Goal: Task Accomplishment & Management: Complete application form

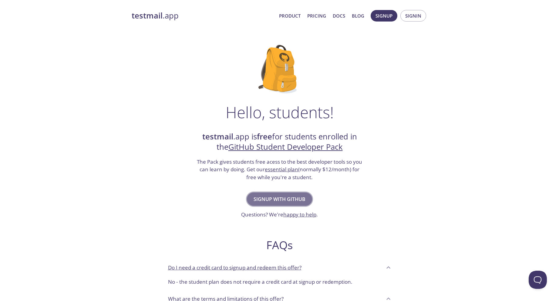
click at [287, 196] on span "Signup with GitHub" at bounding box center [280, 199] width 52 height 8
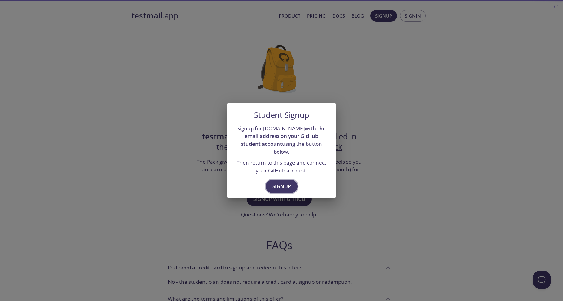
click at [279, 183] on span "Signup" at bounding box center [282, 186] width 18 height 8
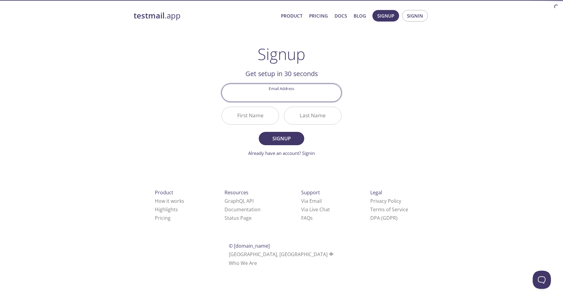
click at [286, 91] on input "Email Address" at bounding box center [281, 92] width 119 height 17
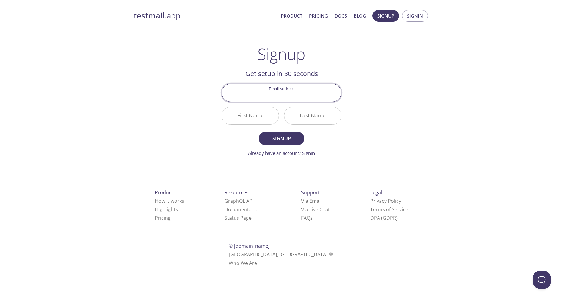
type input "[EMAIL_ADDRESS][DOMAIN_NAME]"
click at [257, 113] on input "First Name" at bounding box center [250, 115] width 57 height 17
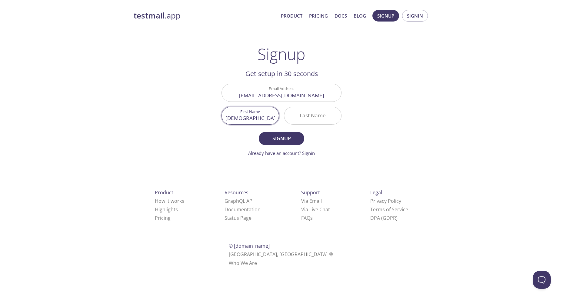
type input "[DEMOGRAPHIC_DATA]"
type input "[PERSON_NAME]"
click at [296, 133] on button "Signup" at bounding box center [281, 138] width 45 height 13
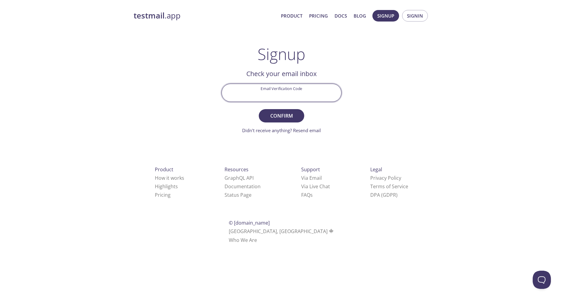
click at [302, 92] on input "Email Verification Code" at bounding box center [281, 92] width 119 height 17
paste input "69M39HA"
type input "69M39HA"
click at [279, 112] on span "Confirm" at bounding box center [282, 116] width 32 height 8
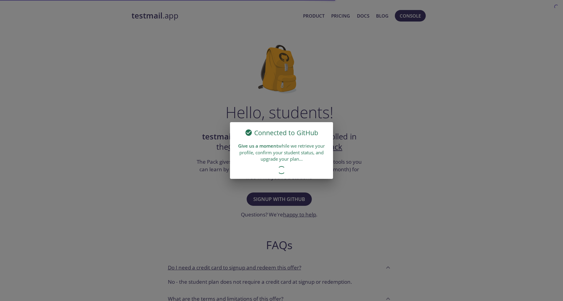
click at [374, 109] on div "Connected to GitHub Give us a moment while we retrieve your profile, confirm yo…" at bounding box center [281, 150] width 563 height 301
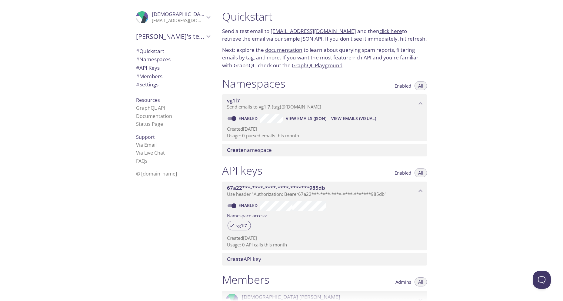
drag, startPoint x: 477, startPoint y: 187, endPoint x: 477, endPoint y: 77, distance: 109.8
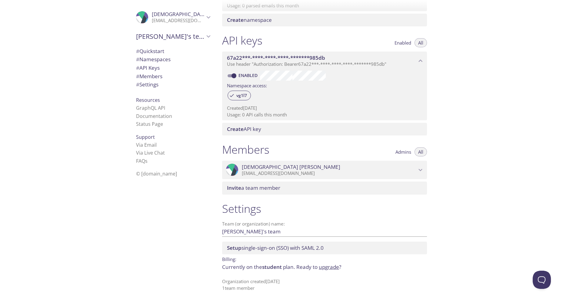
drag, startPoint x: 485, startPoint y: 190, endPoint x: 491, endPoint y: 271, distance: 81.8
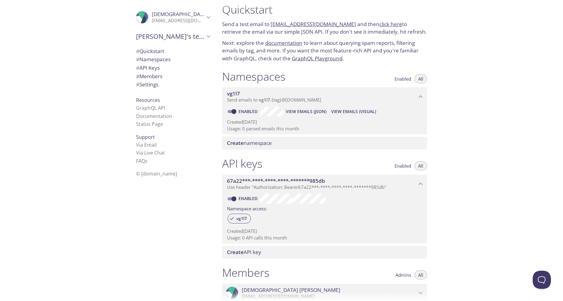
scroll to position [0, 0]
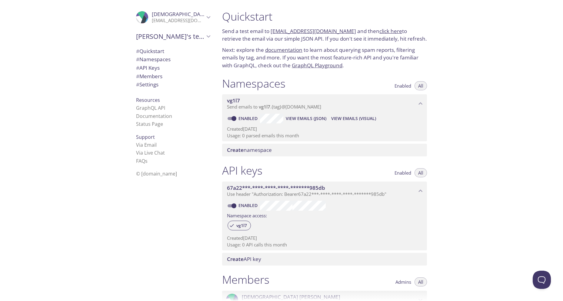
drag, startPoint x: 449, startPoint y: 236, endPoint x: 447, endPoint y: 208, distance: 28.6
click at [303, 150] on span "Create namespace" at bounding box center [326, 150] width 198 height 7
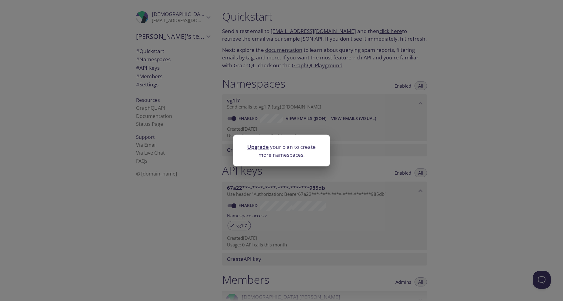
click at [433, 145] on div "Upgrade your plan to create more namespaces." at bounding box center [281, 150] width 563 height 301
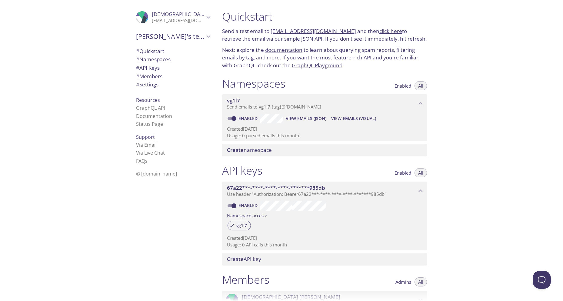
click at [245, 260] on span "Create API key" at bounding box center [244, 259] width 34 height 7
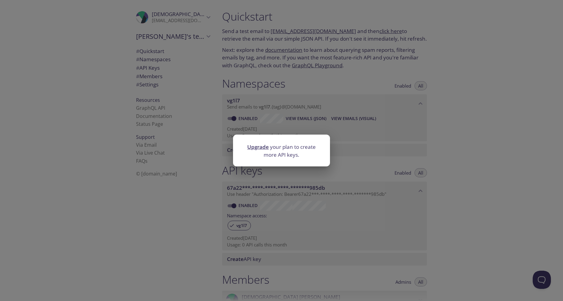
click at [406, 152] on div "Upgrade your plan to create more API keys." at bounding box center [281, 150] width 563 height 301
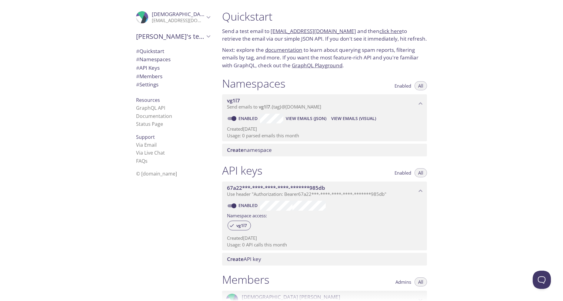
click at [246, 261] on span "Create API key" at bounding box center [244, 259] width 34 height 7
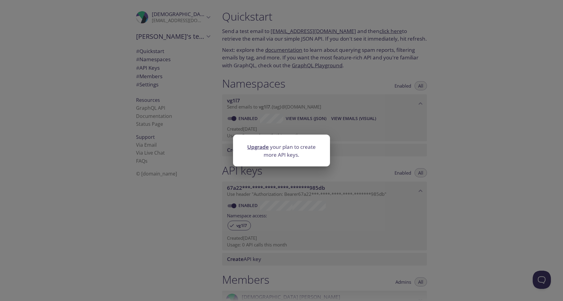
click at [264, 147] on link "Upgrade" at bounding box center [258, 146] width 22 height 7
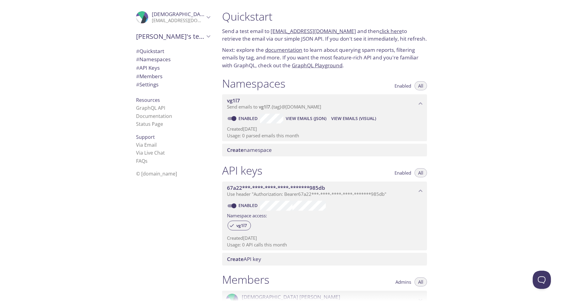
click at [168, 38] on span "[PERSON_NAME]'s team" at bounding box center [170, 36] width 69 height 8
click at [147, 83] on span "# Settings" at bounding box center [147, 84] width 22 height 7
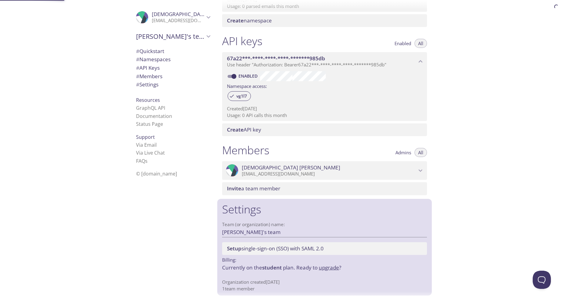
scroll to position [130, 0]
